Goal: Task Accomplishment & Management: Use online tool/utility

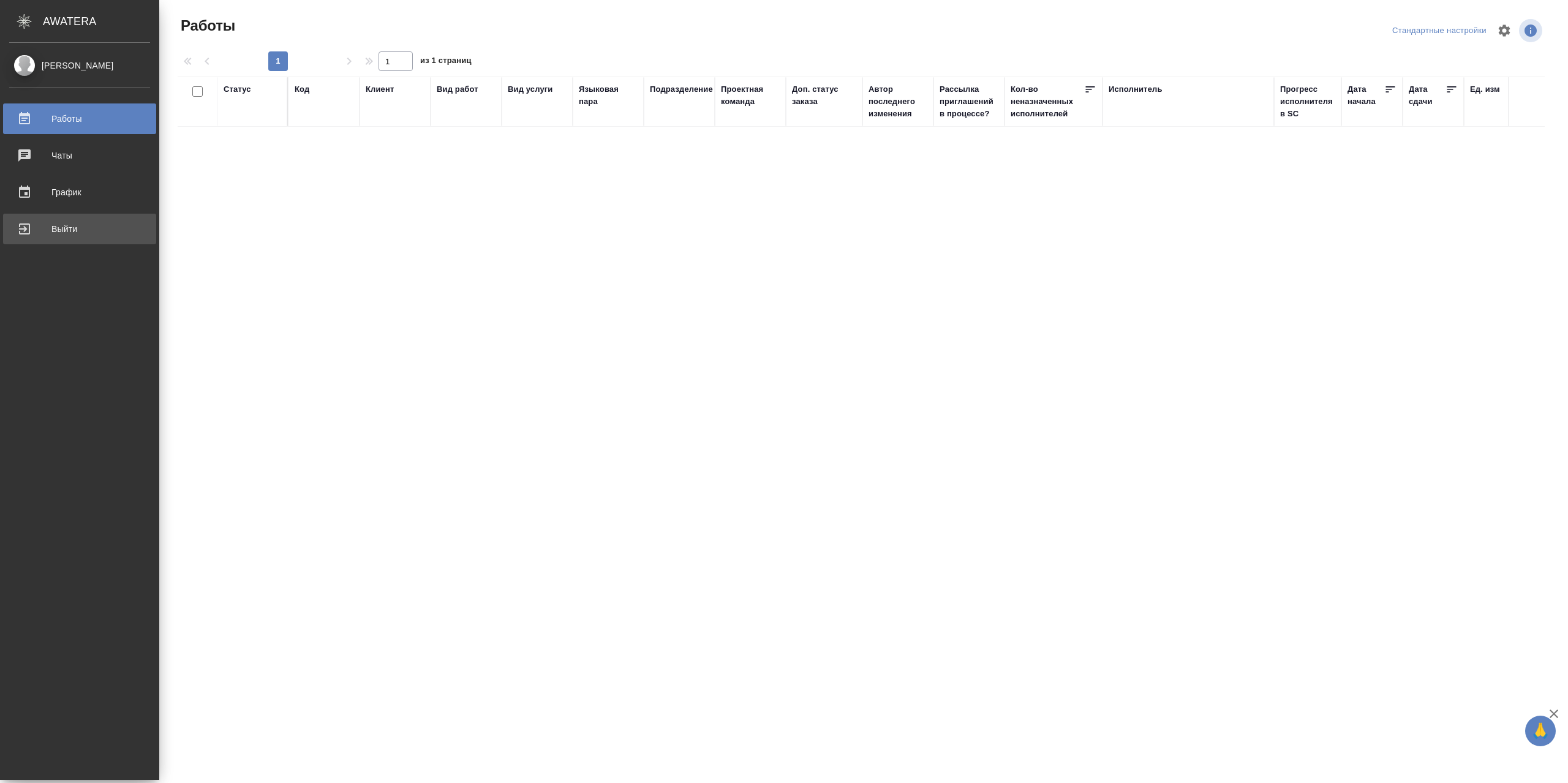
click at [58, 231] on div "Выйти" at bounding box center [80, 230] width 141 height 19
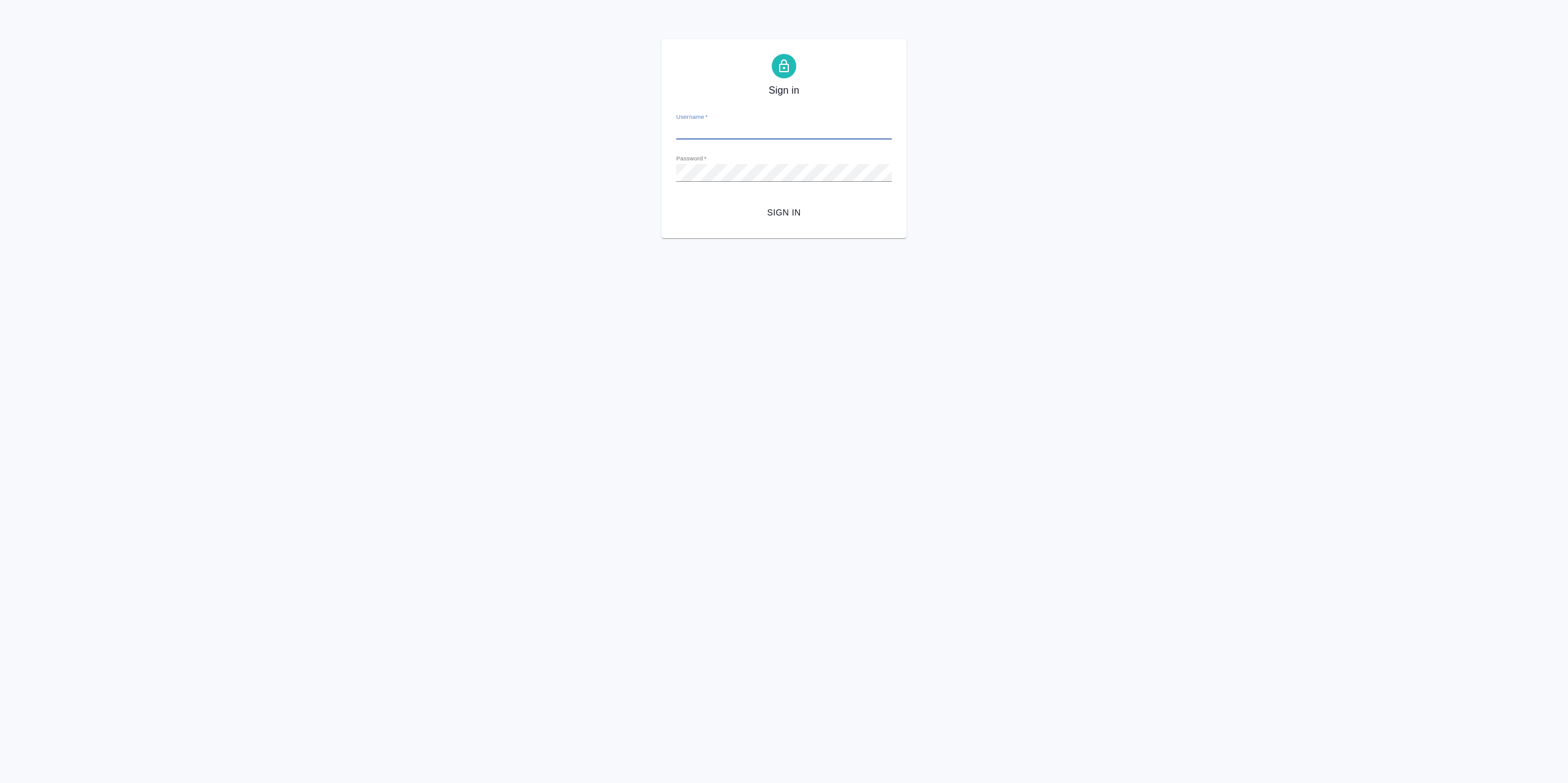
type input "r.sarkhatov@awatera.com"
click at [798, 224] on button "Sign in" at bounding box center [784, 213] width 216 height 23
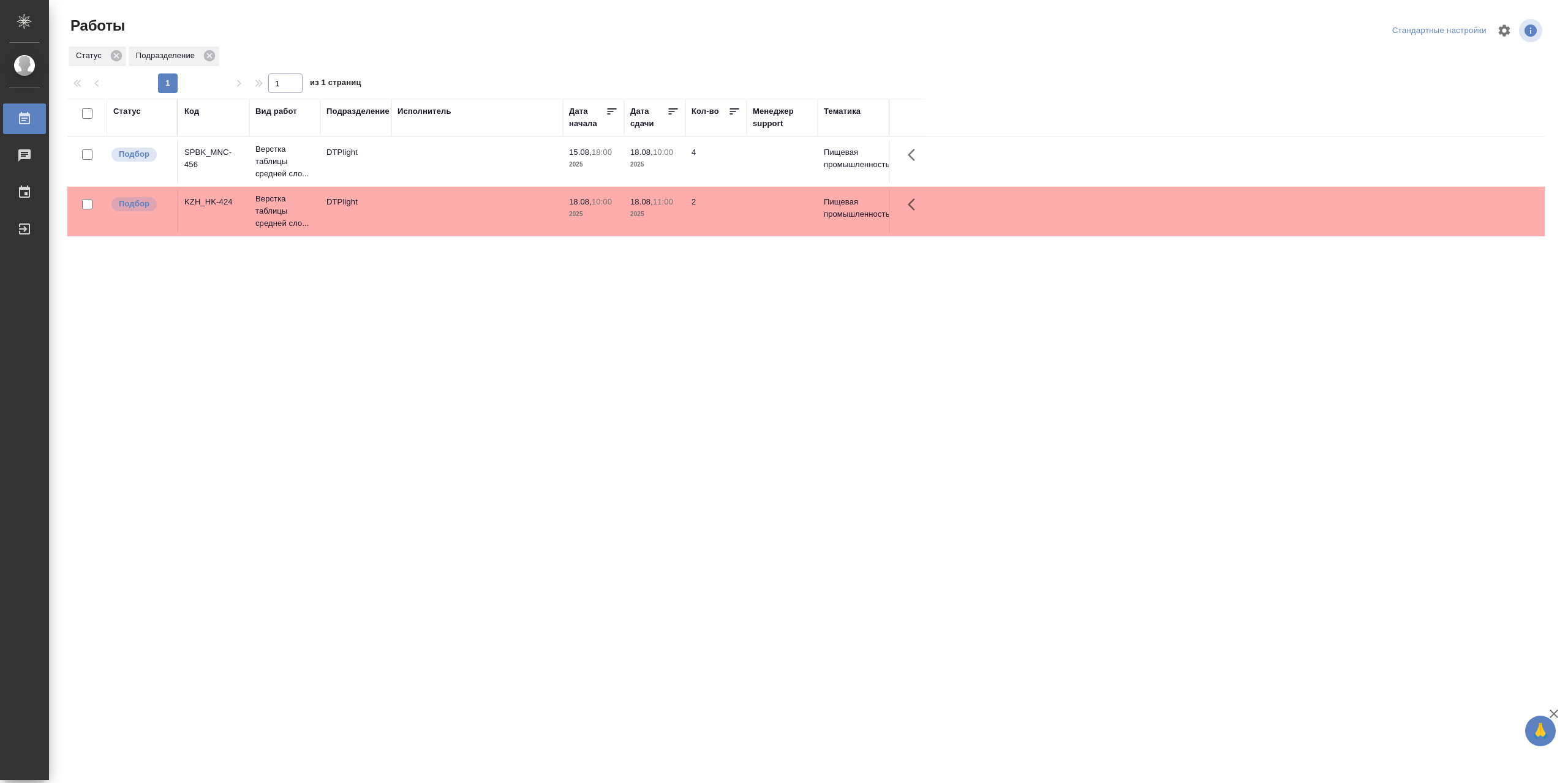
click at [441, 157] on td at bounding box center [477, 162] width 172 height 43
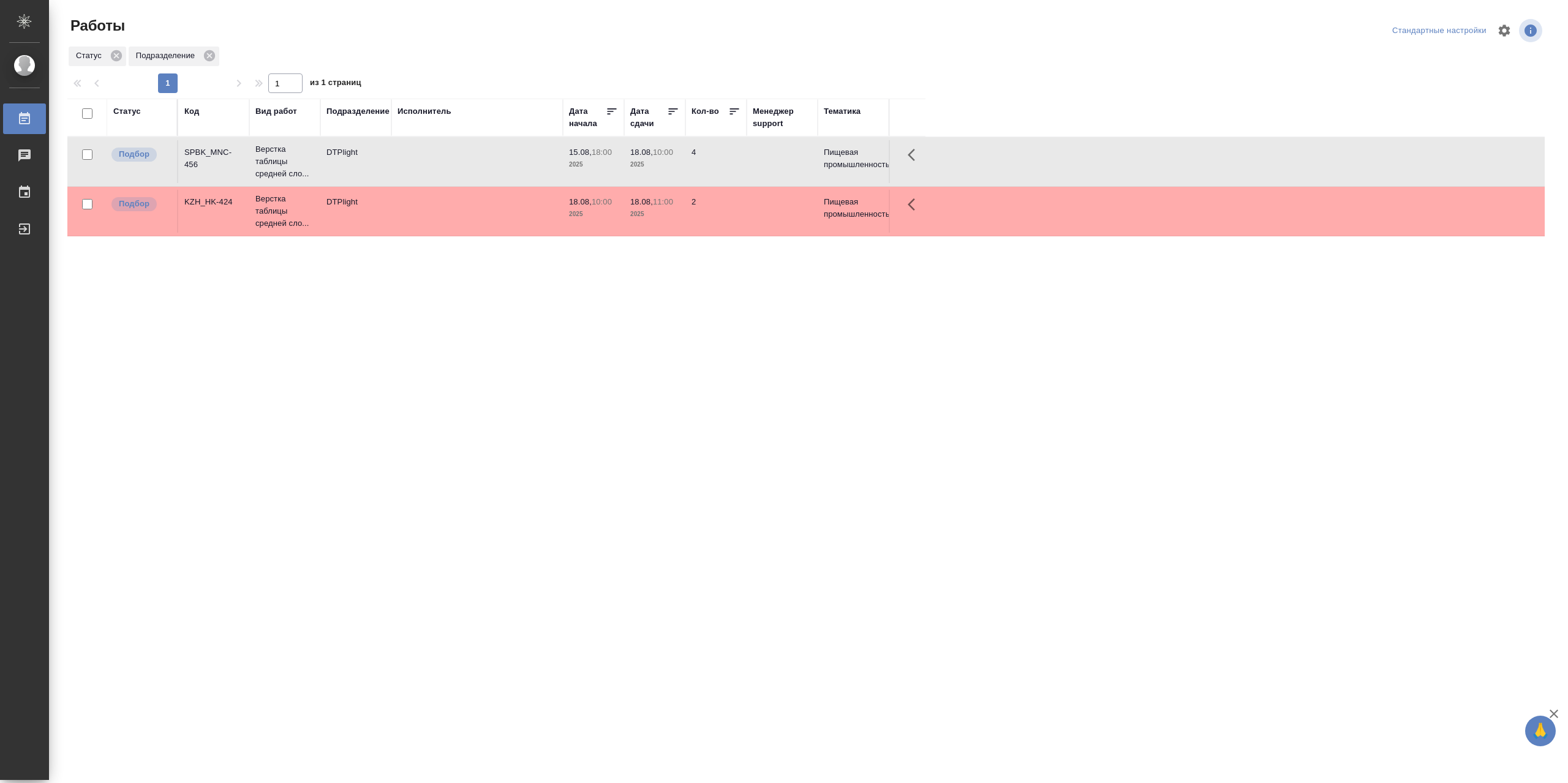
click at [441, 157] on td at bounding box center [477, 162] width 172 height 43
click at [485, 183] on td at bounding box center [477, 162] width 172 height 43
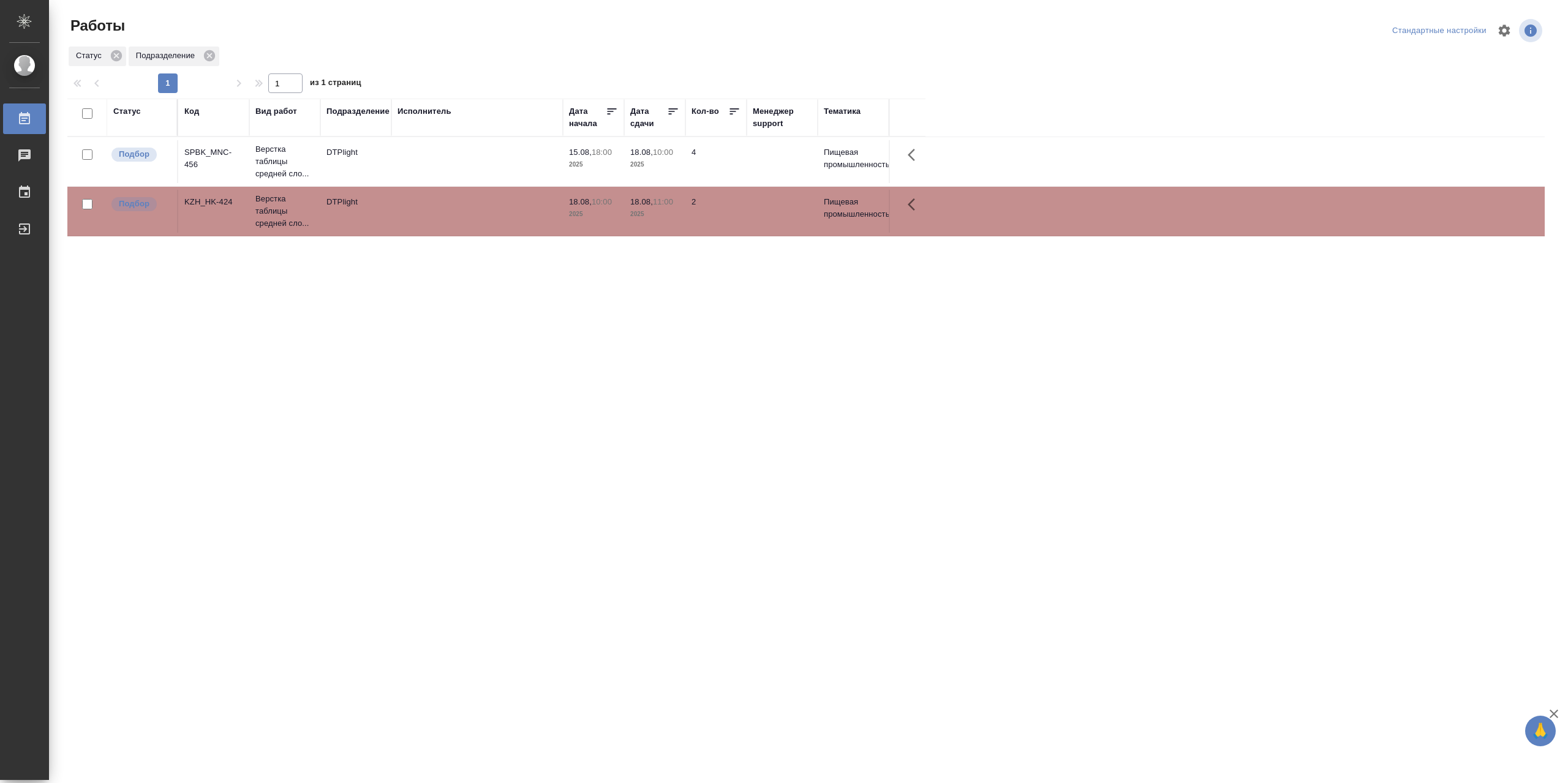
click at [485, 183] on td at bounding box center [477, 162] width 172 height 43
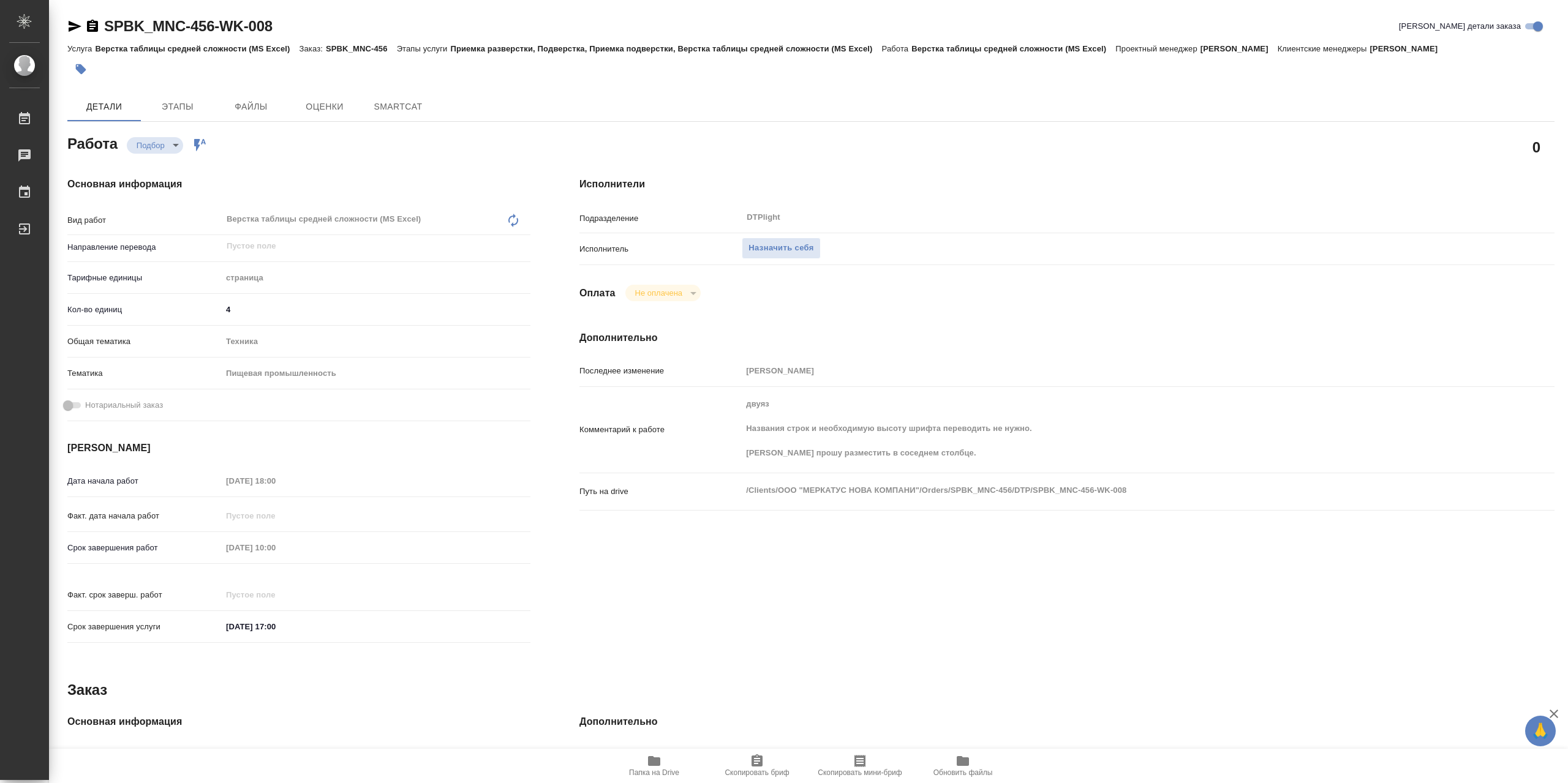
type textarea "x"
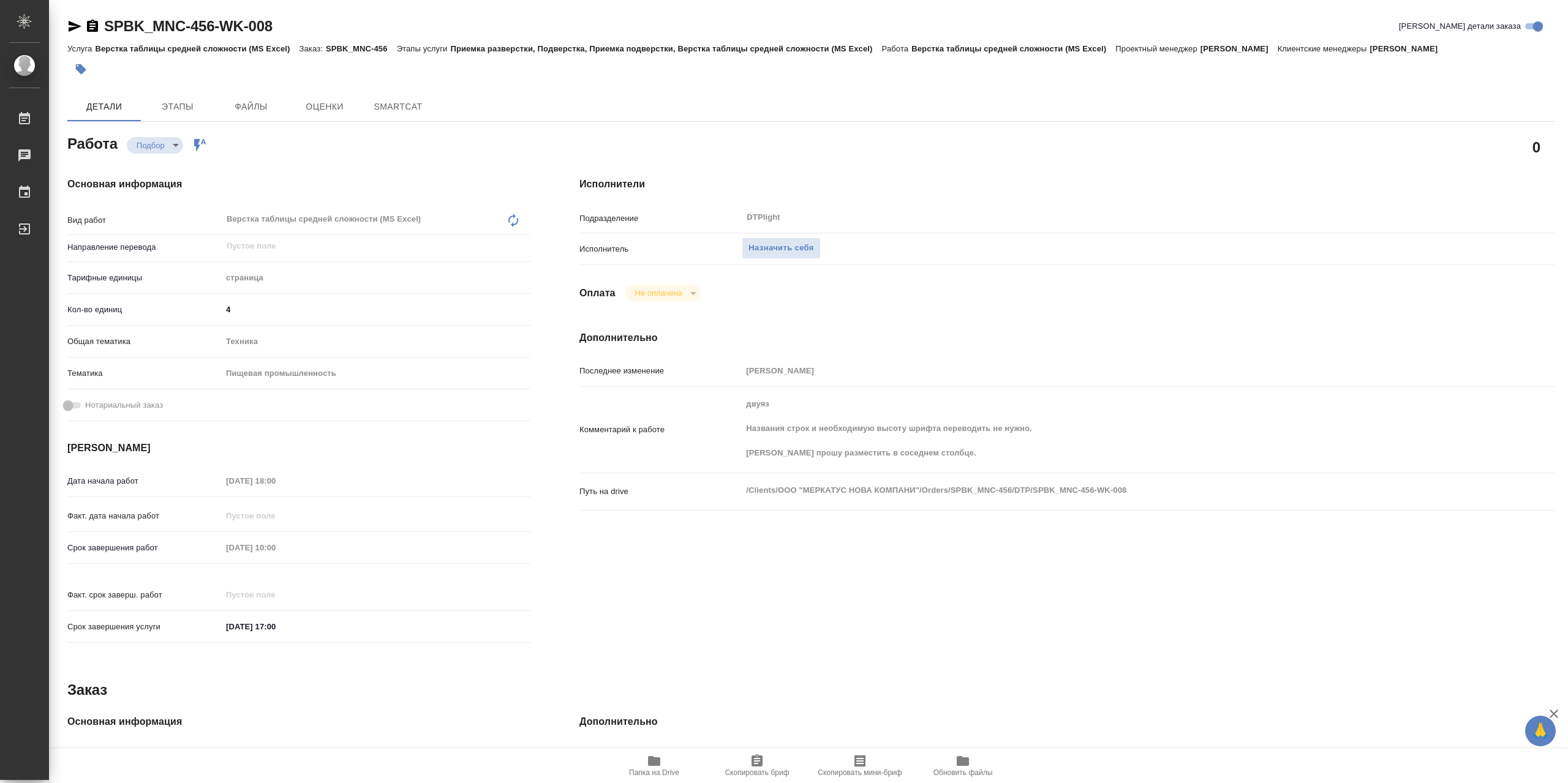
type textarea "x"
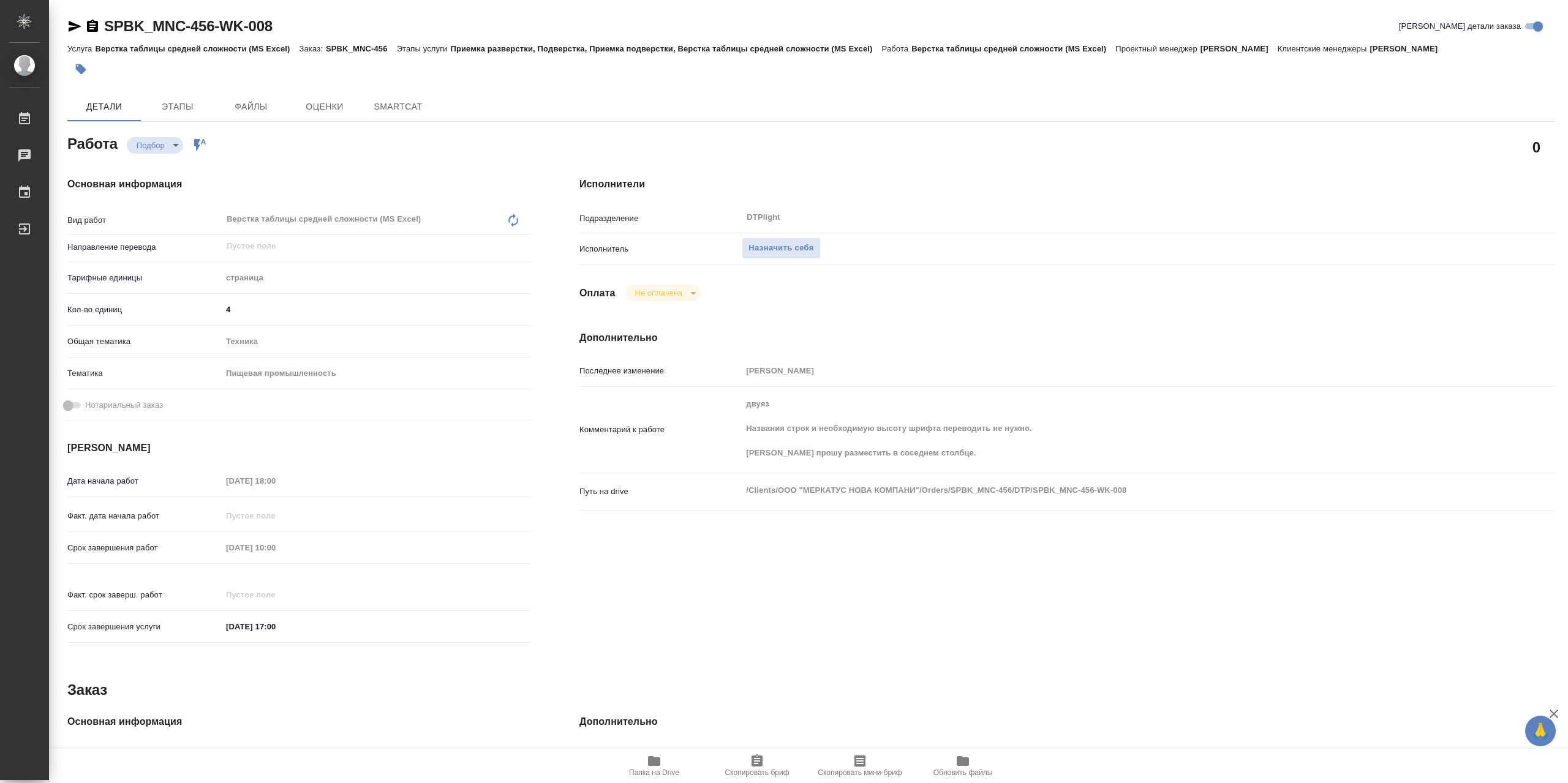
type textarea "x"
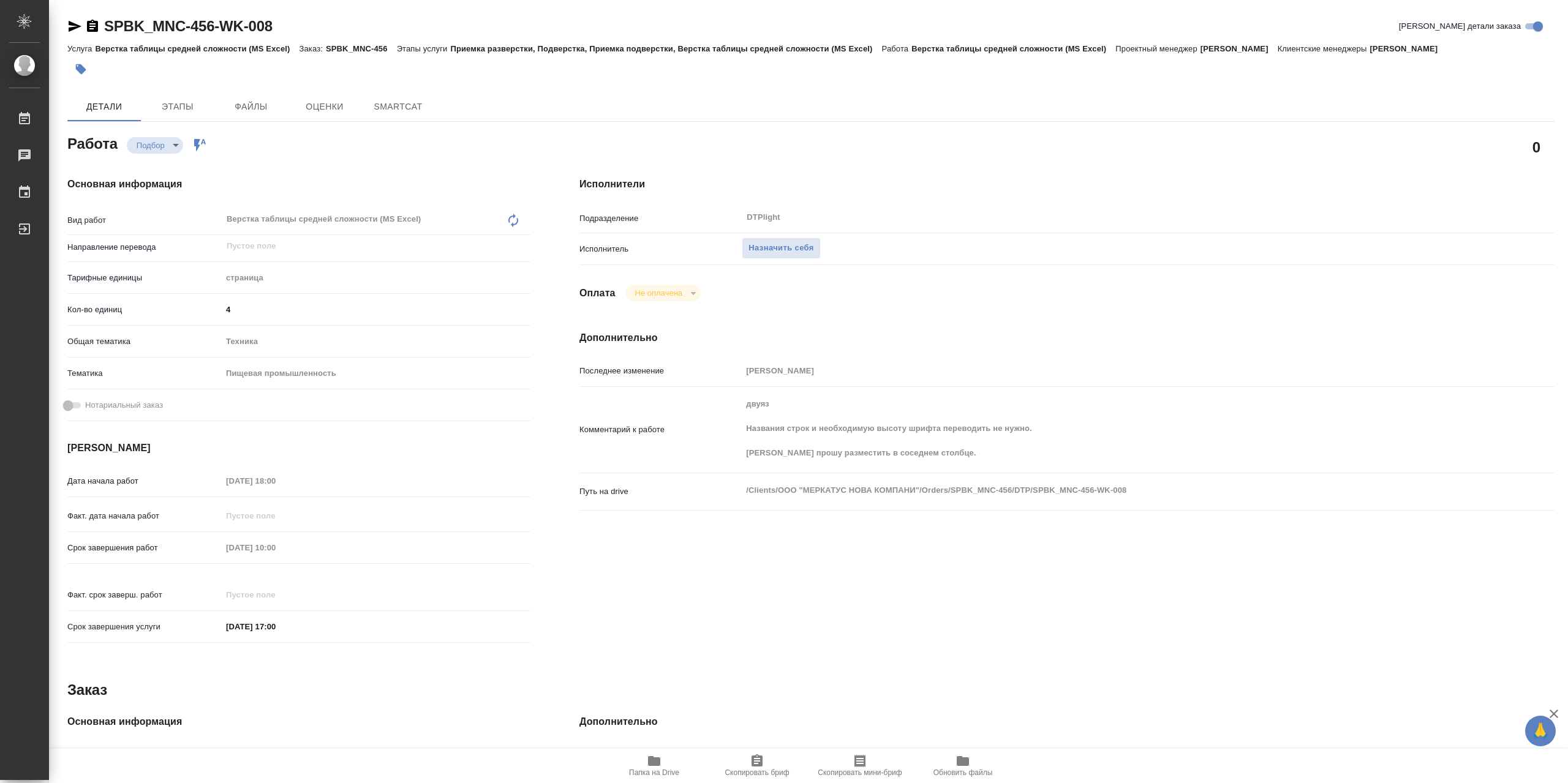
type textarea "x"
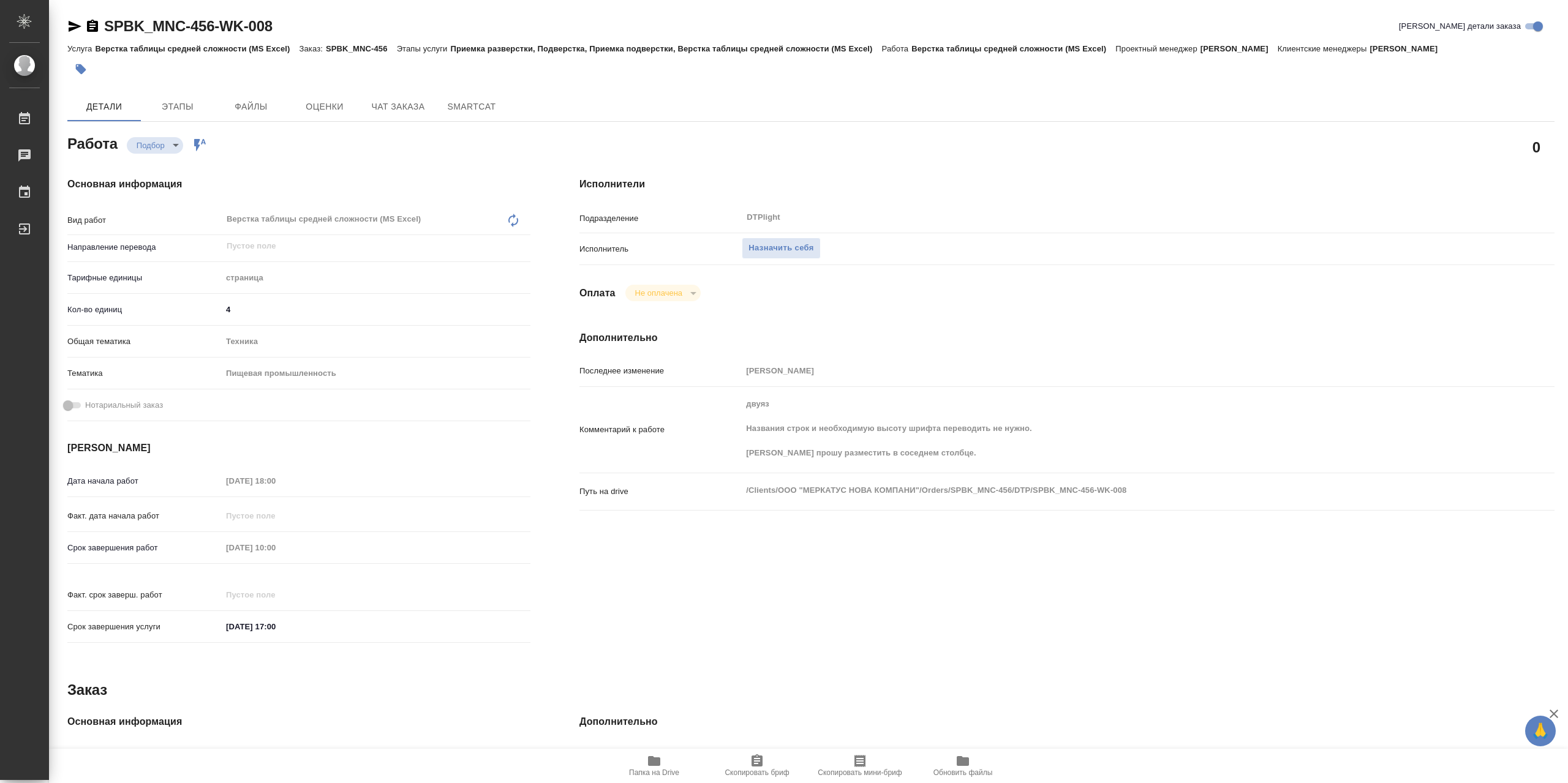
type textarea "x"
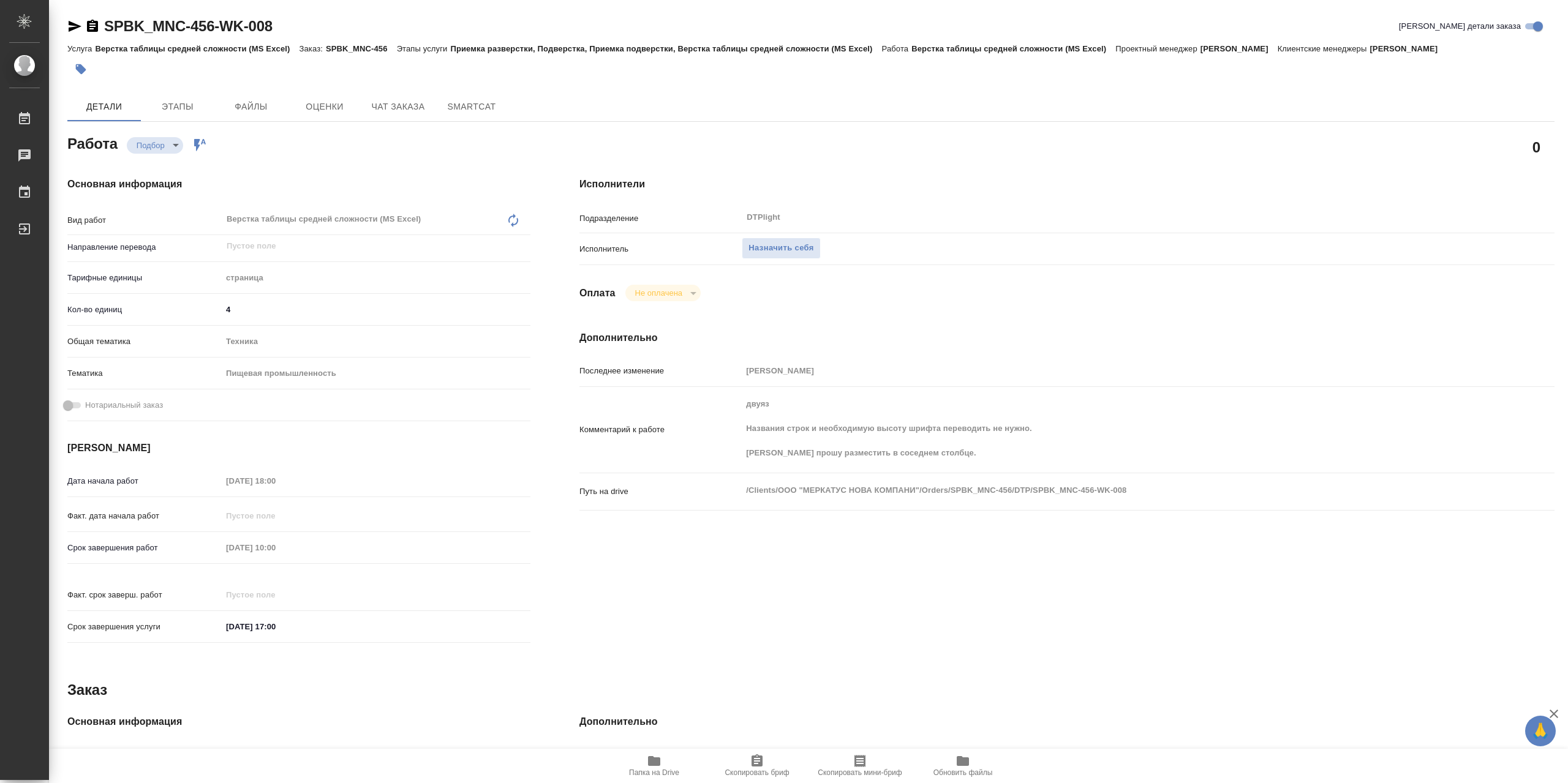
type textarea "x"
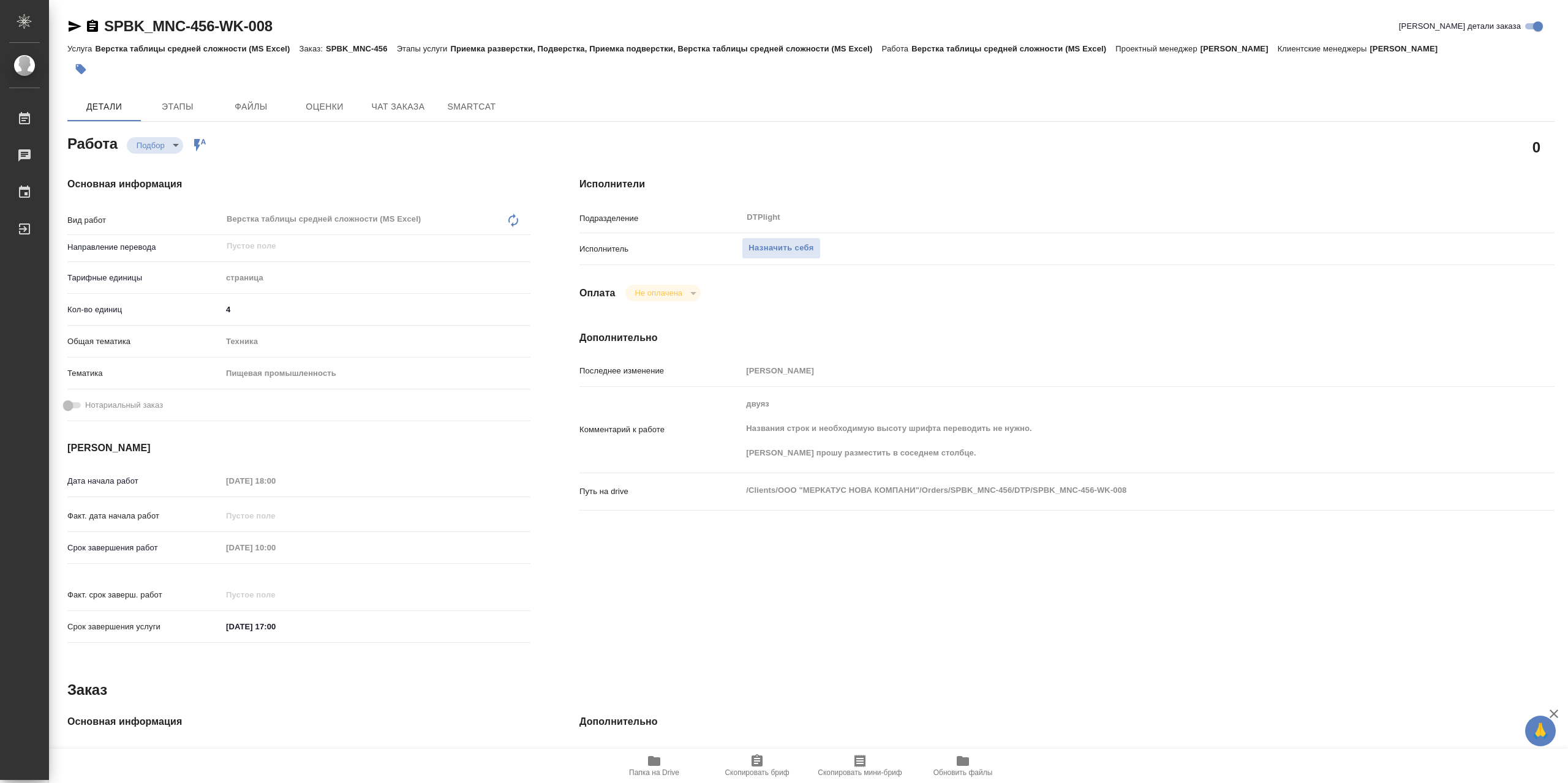
click at [662, 767] on icon "button" at bounding box center [654, 761] width 14 height 14
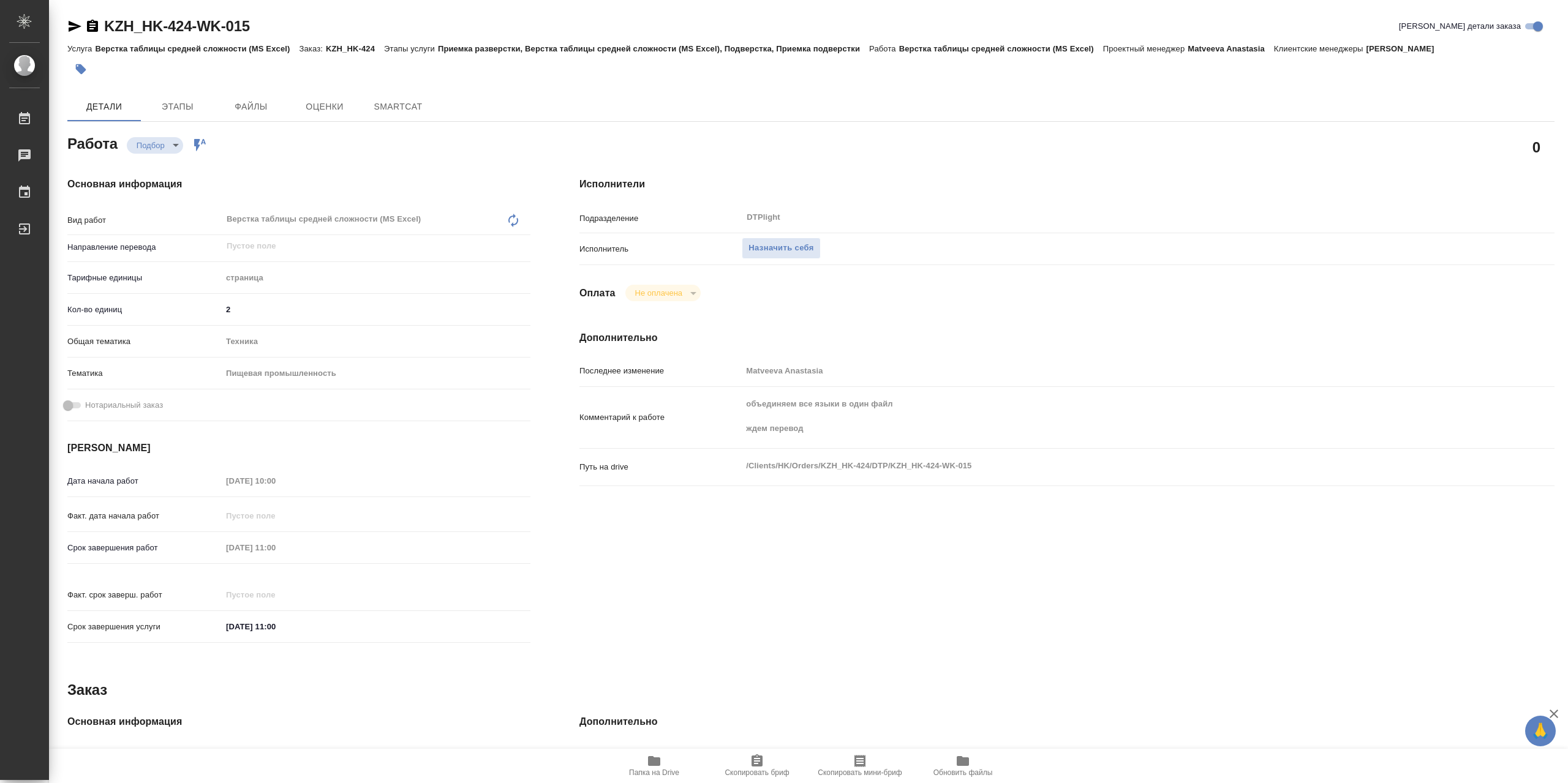
type textarea "x"
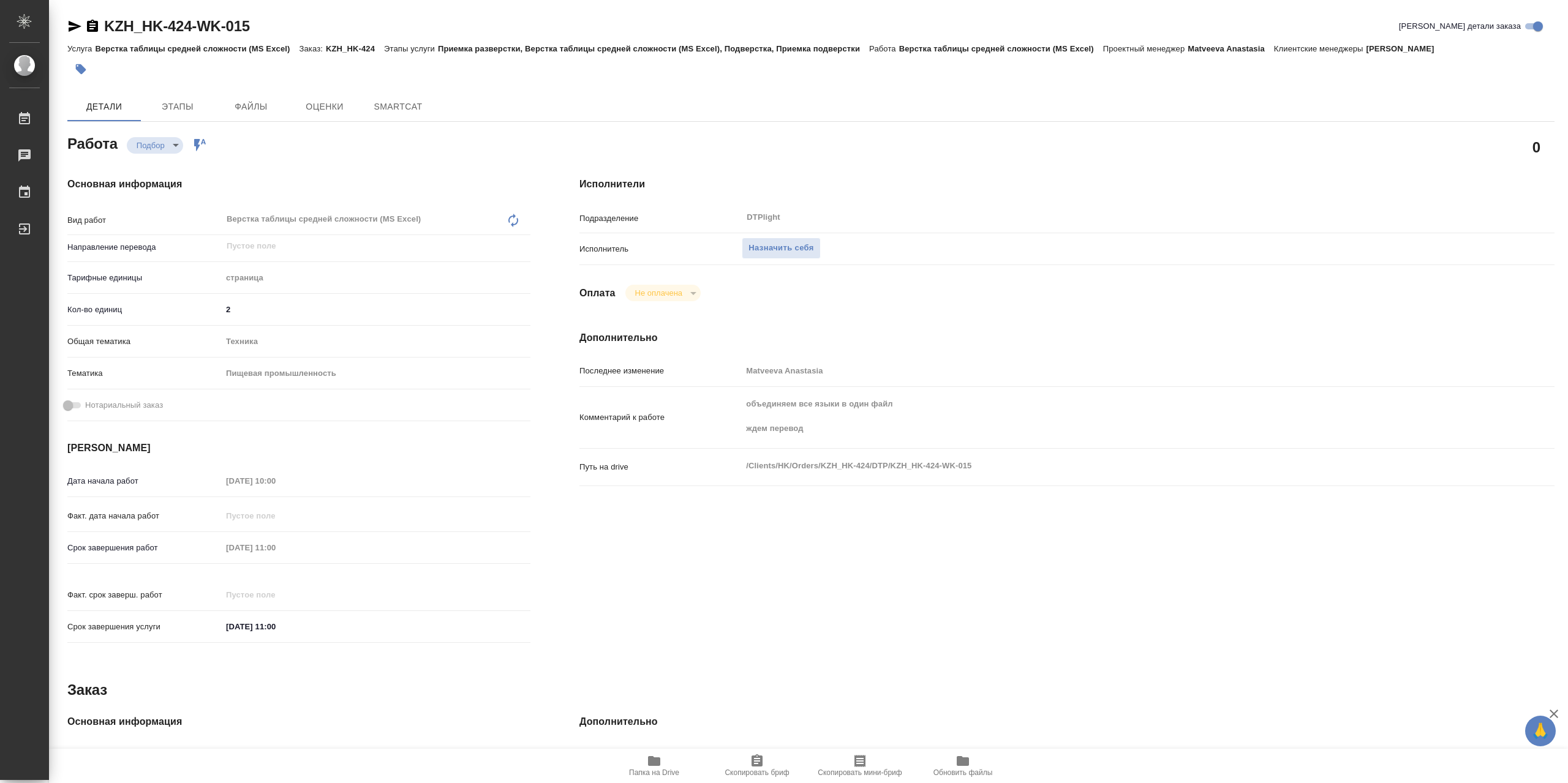
type textarea "x"
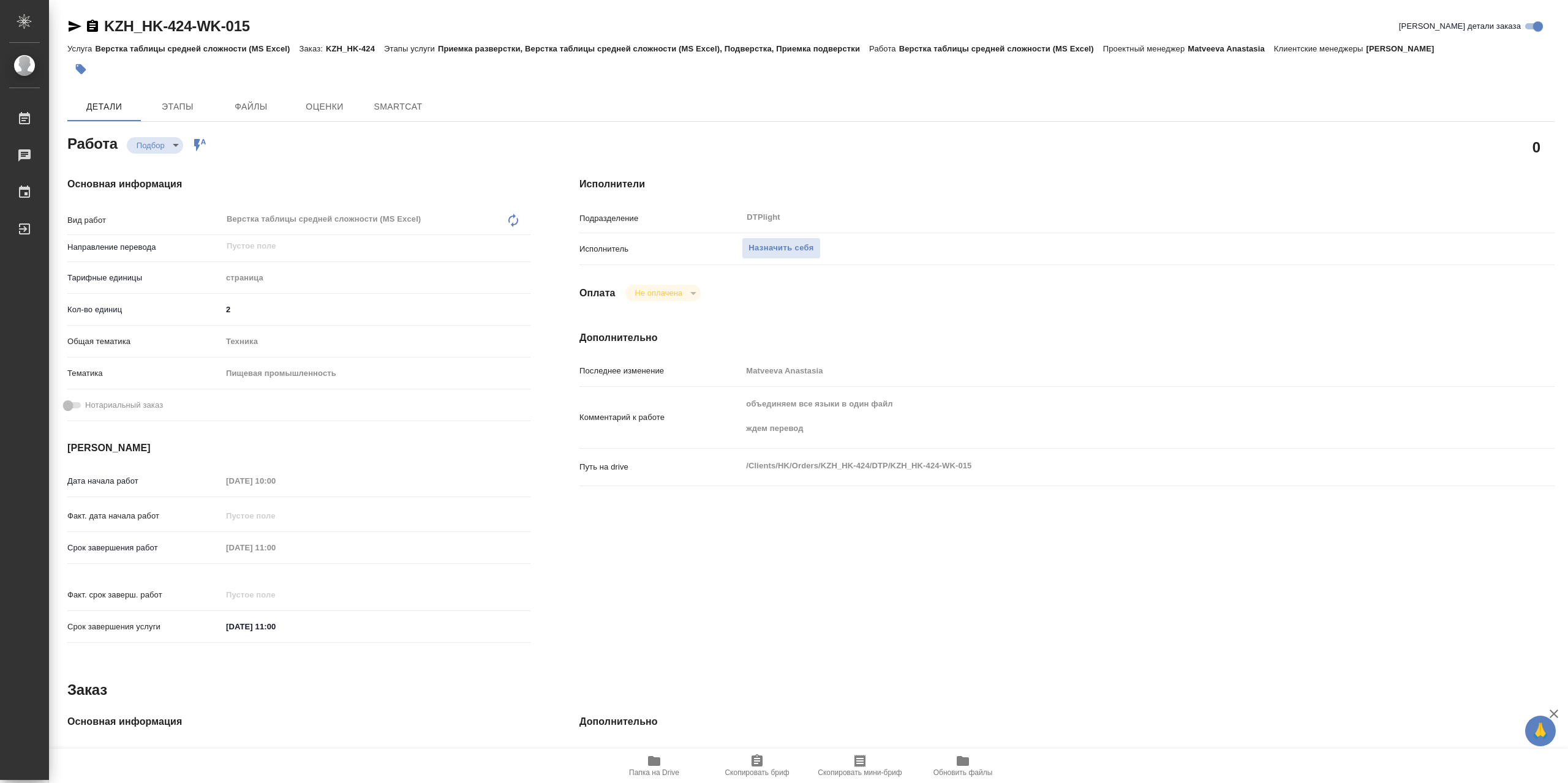
type textarea "x"
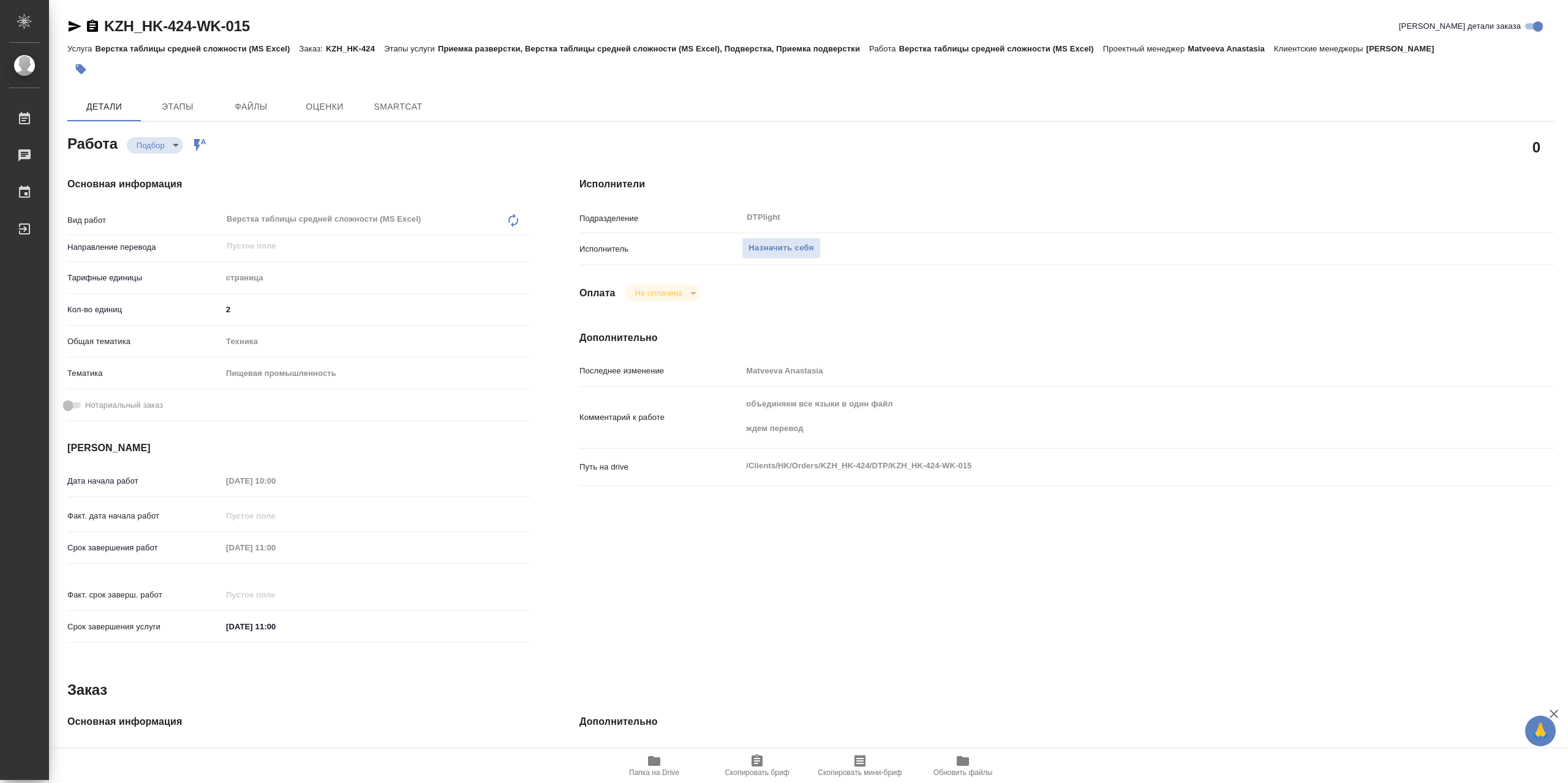
type textarea "x"
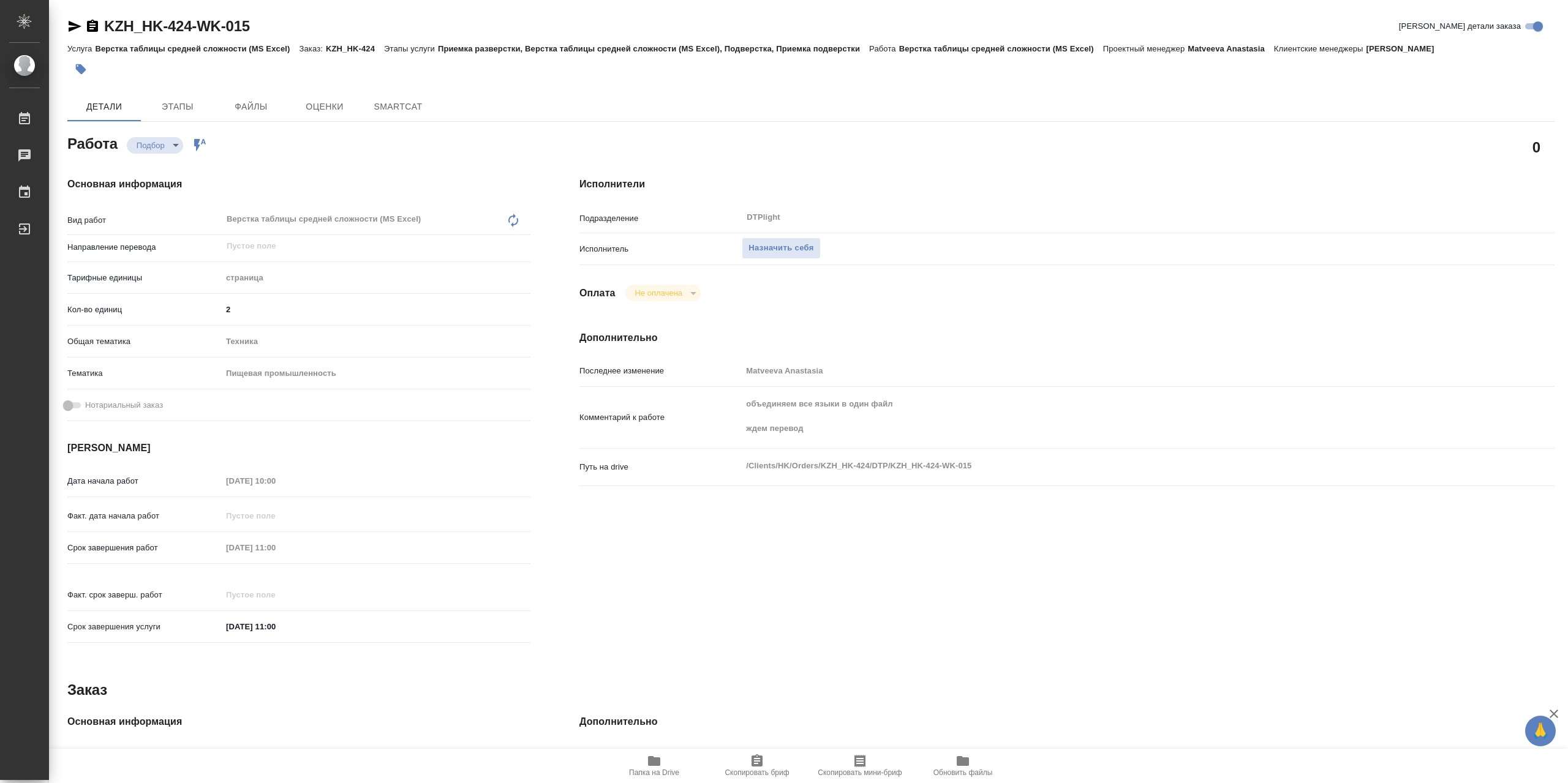
type textarea "x"
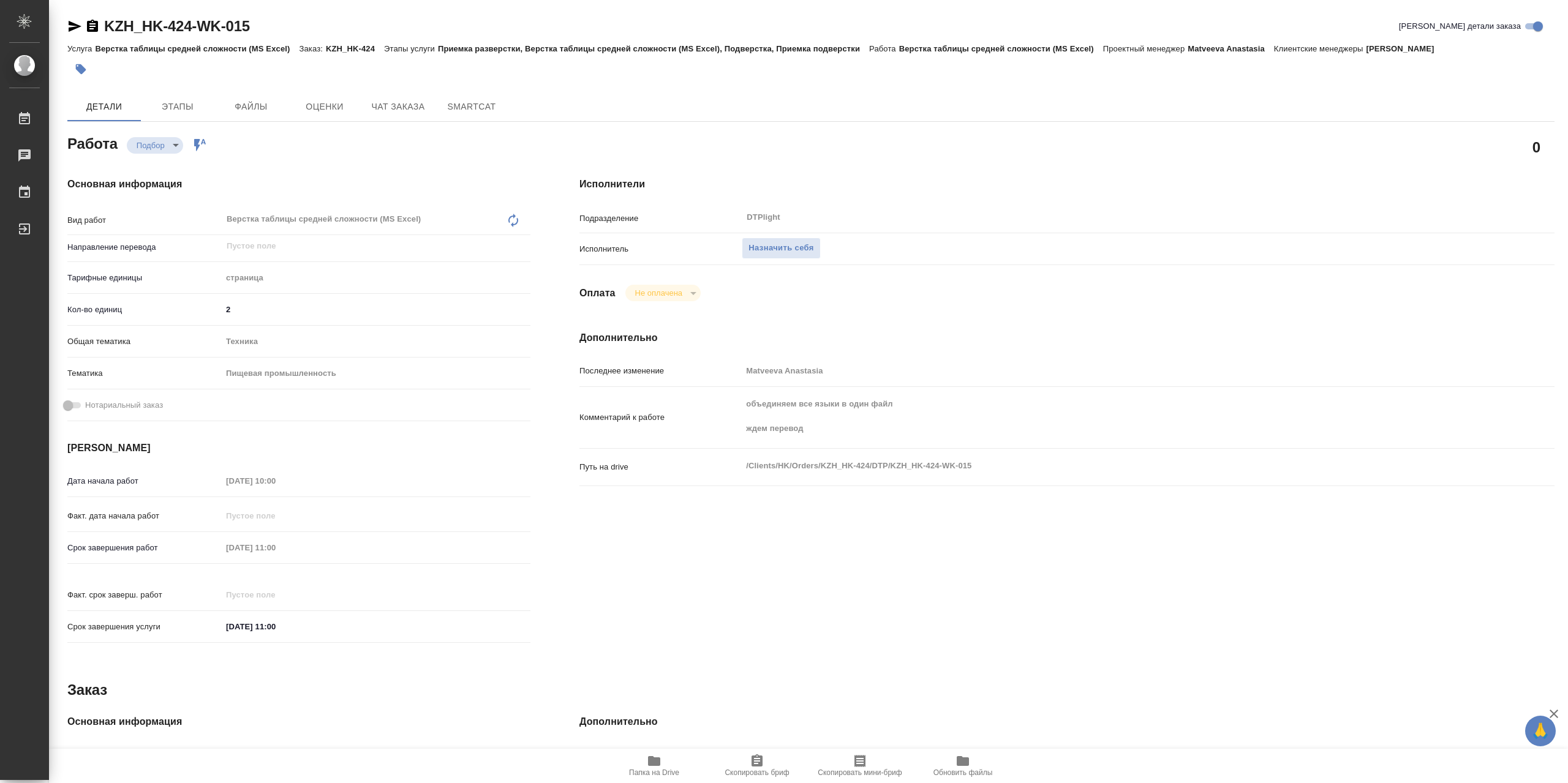
type textarea "x"
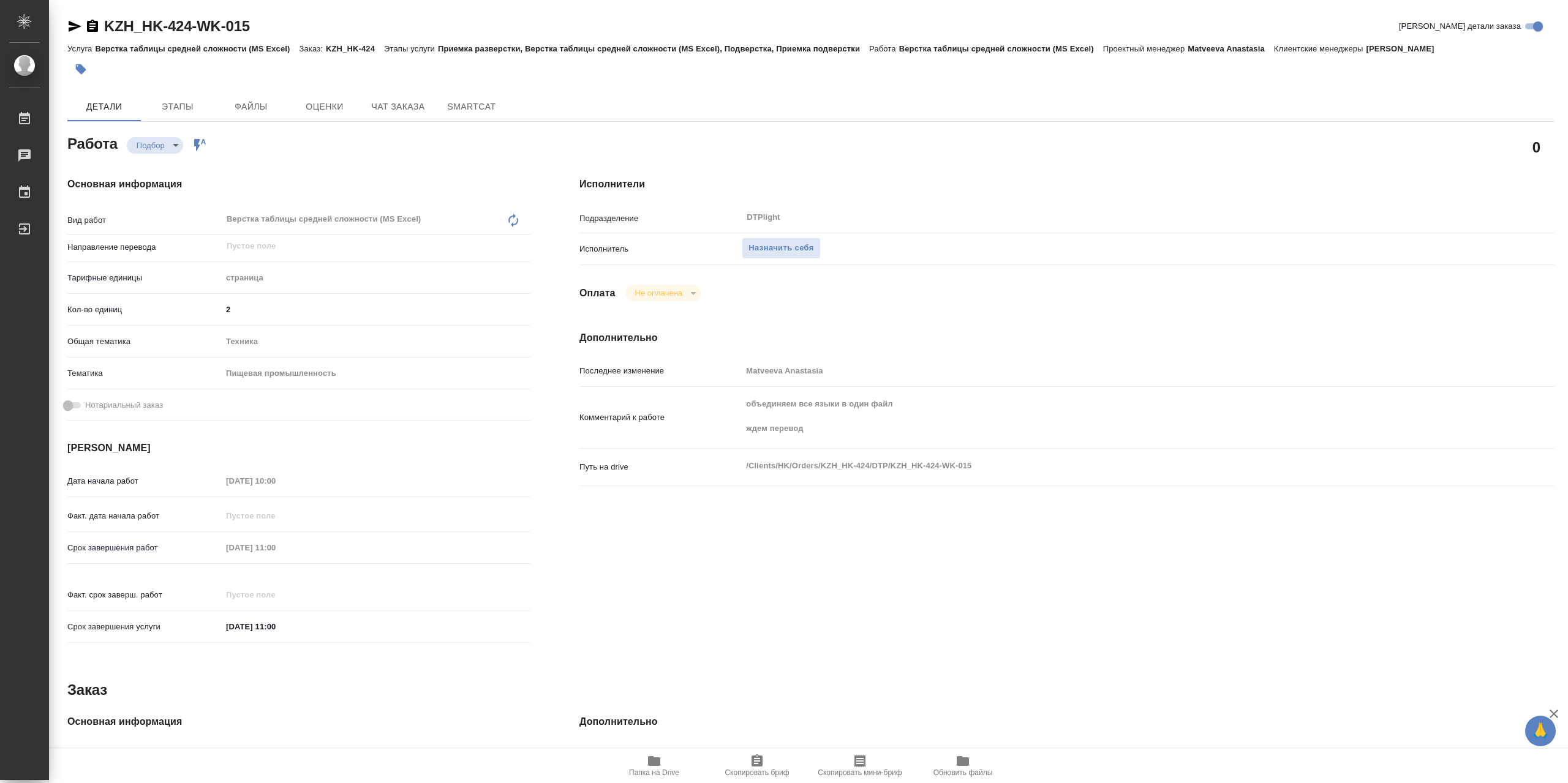
type textarea "x"
